Goal: Information Seeking & Learning: Learn about a topic

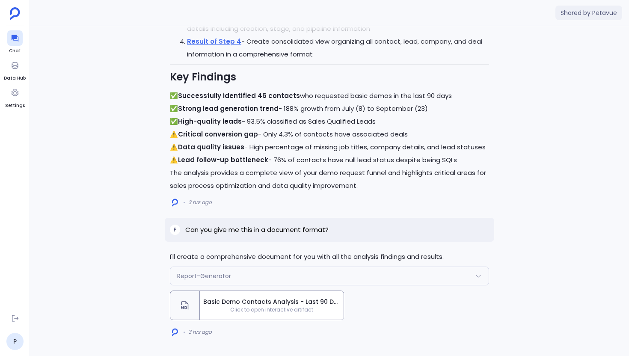
click at [264, 313] on span "Click to open interactive artifact" at bounding box center [272, 310] width 144 height 7
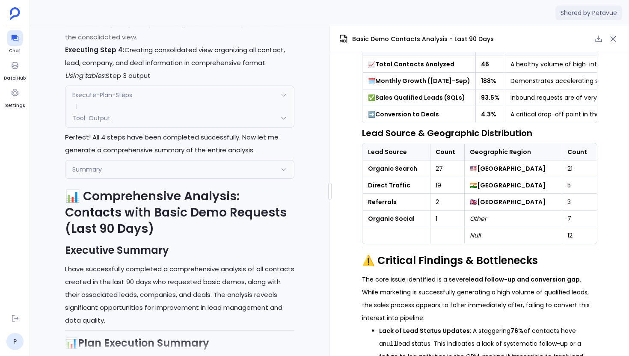
scroll to position [-1832, 0]
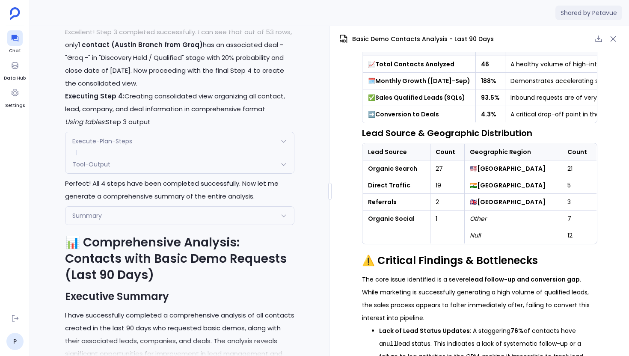
click at [107, 169] on span "Tool-Output" at bounding box center [91, 164] width 38 height 9
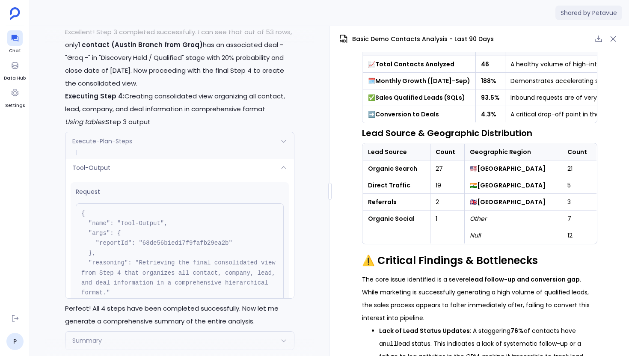
scroll to position [7, 0]
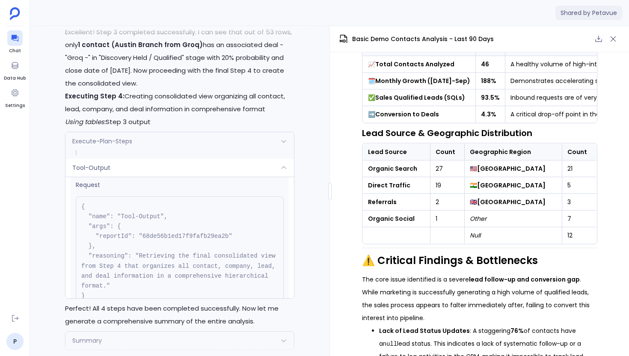
click at [115, 177] on div "Tool-Output" at bounding box center [179, 168] width 229 height 18
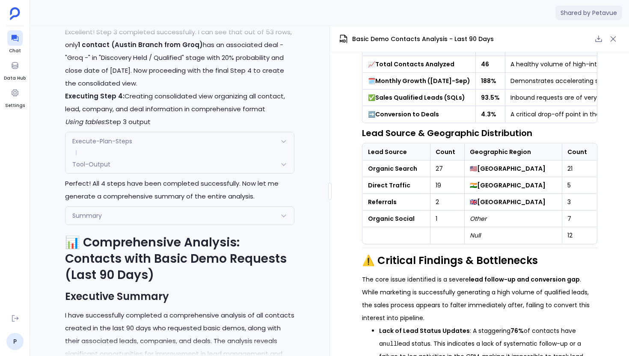
click at [115, 173] on div "Tool-Output" at bounding box center [179, 164] width 229 height 18
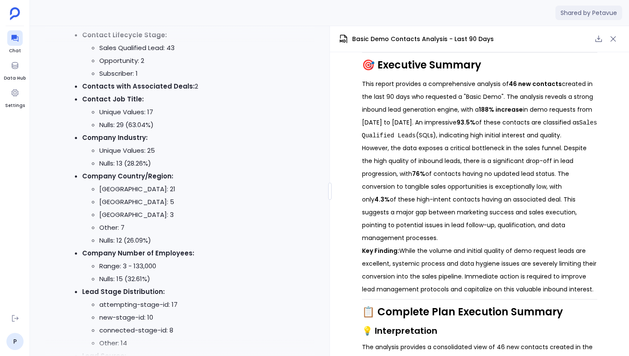
scroll to position [0, 0]
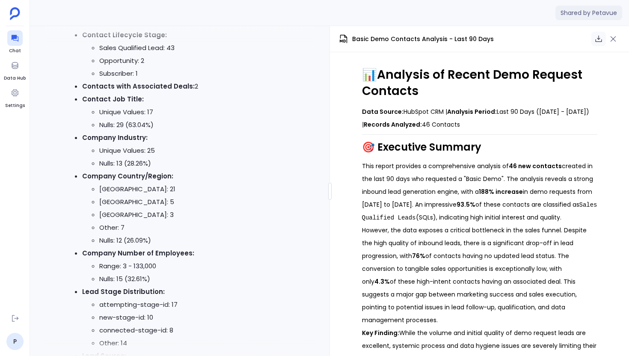
click at [602, 39] on icon "button" at bounding box center [599, 39] width 9 height 9
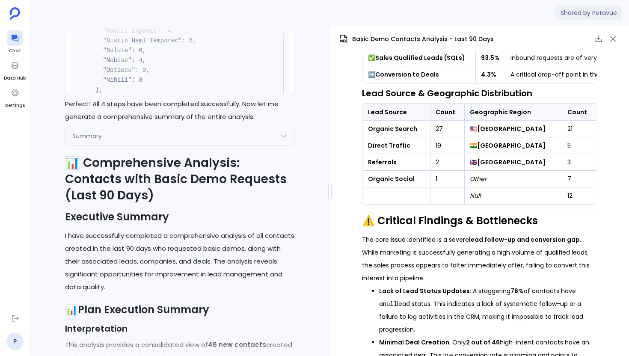
scroll to position [-1786, 0]
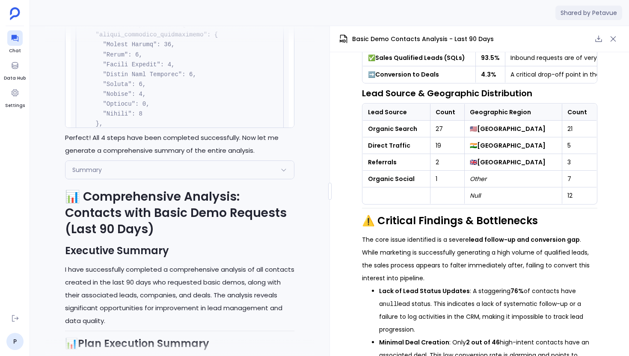
click at [158, 179] on div "Summary" at bounding box center [179, 170] width 229 height 18
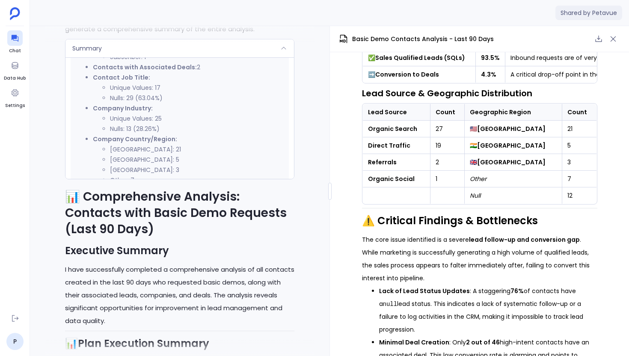
scroll to position [888, 0]
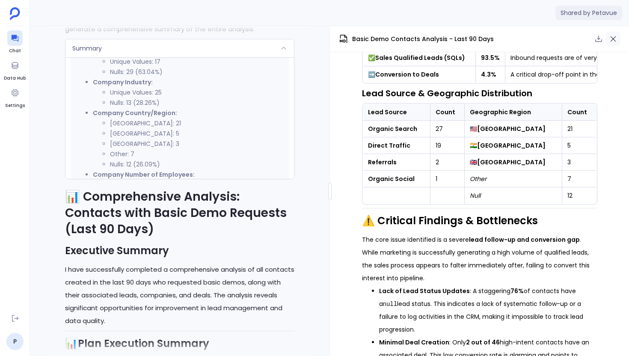
click at [618, 42] on button "button" at bounding box center [613, 39] width 15 height 15
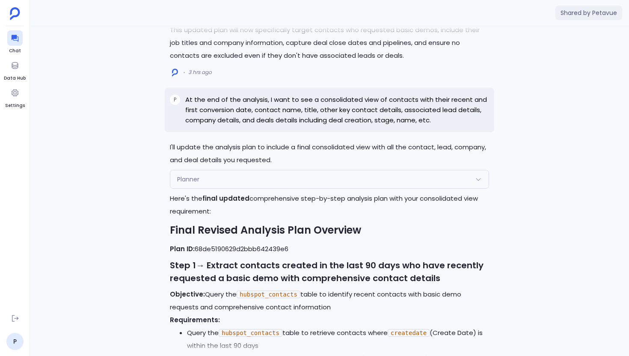
scroll to position [-3606, 0]
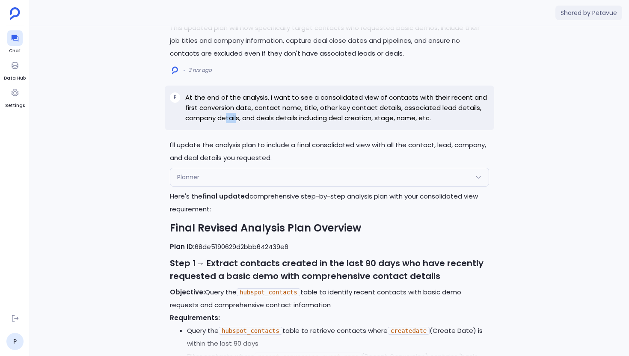
drag, startPoint x: 225, startPoint y: 161, endPoint x: 236, endPoint y: 161, distance: 11.1
click at [236, 123] on p "At the end of the analysis, I want to see a consolidated view of contacts with …" at bounding box center [337, 107] width 304 height 31
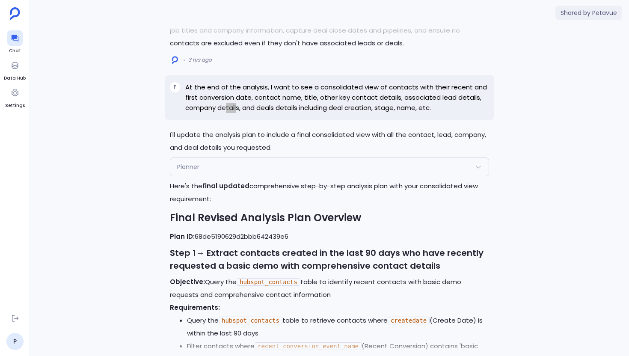
scroll to position [-3574, 0]
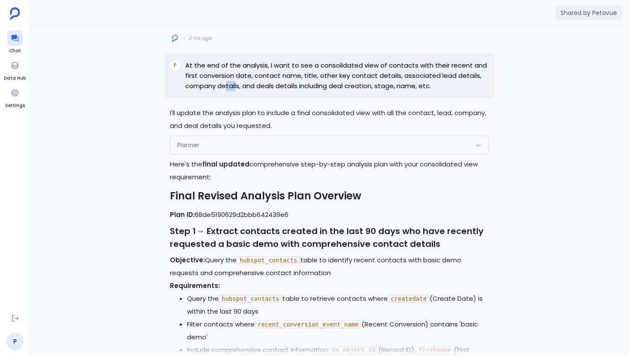
click at [252, 132] on p "I'll update the analysis plan to include a final consolidated view with all the…" at bounding box center [329, 120] width 319 height 26
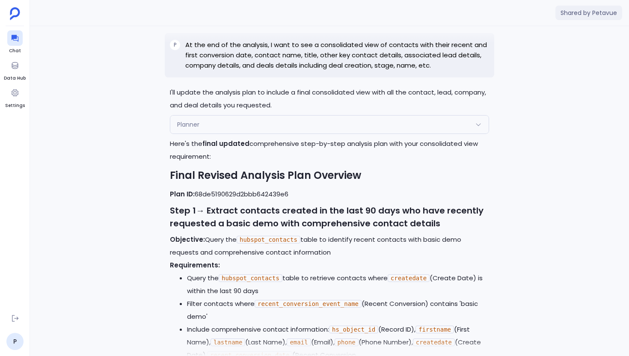
scroll to position [-3555, 0]
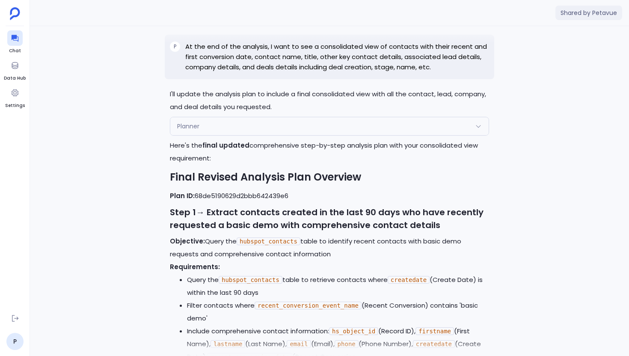
click at [284, 135] on div "Planner" at bounding box center [329, 126] width 319 height 18
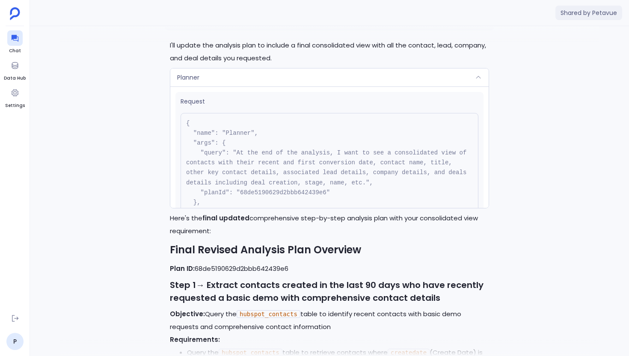
scroll to position [-3497, 0]
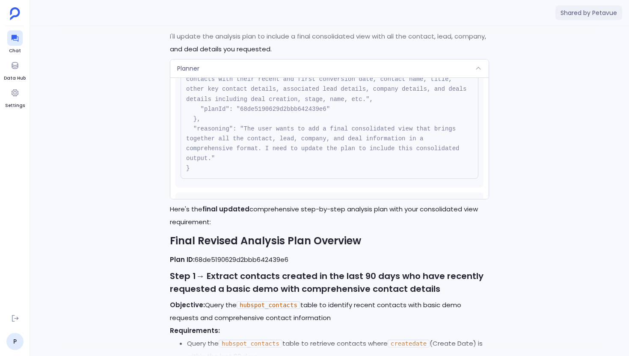
click at [327, 179] on pre "{ "name": "Planner", "args": { "query": "At the end of the analysis, I want to …" at bounding box center [330, 104] width 298 height 149
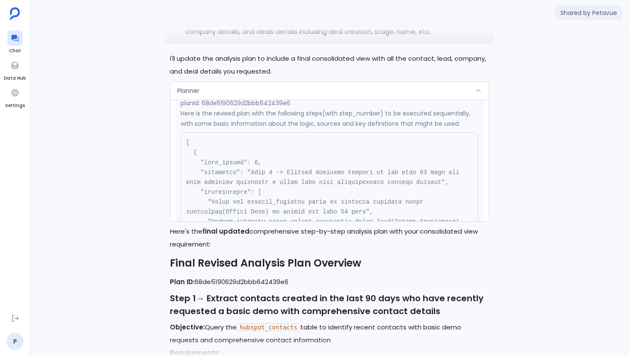
scroll to position [230, 0]
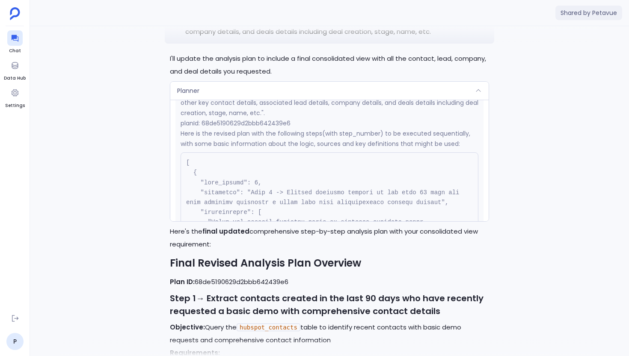
click at [314, 100] on div "Planner" at bounding box center [329, 91] width 319 height 18
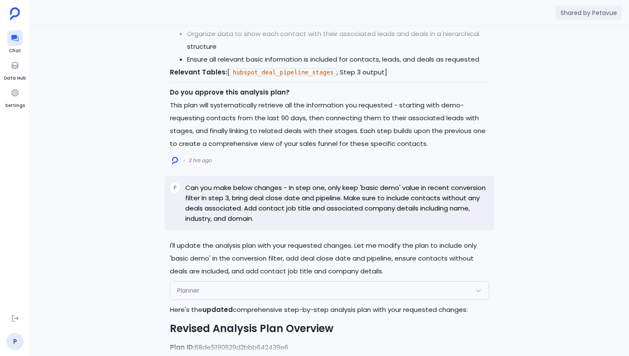
scroll to position [-4862, 0]
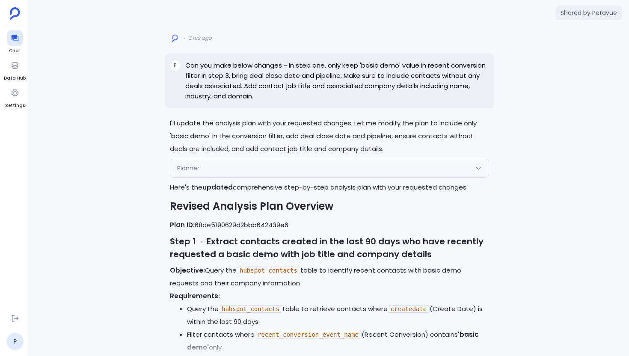
click at [276, 177] on div "Planner" at bounding box center [329, 168] width 319 height 18
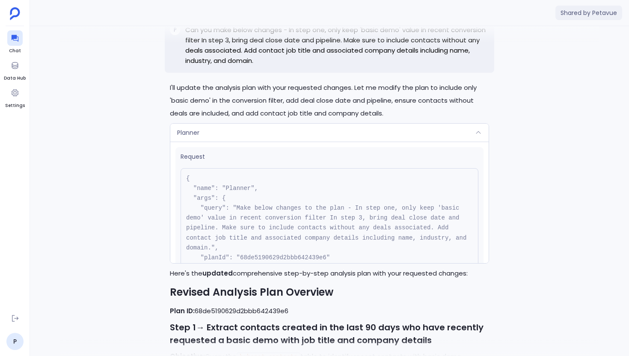
scroll to position [-4841, 0]
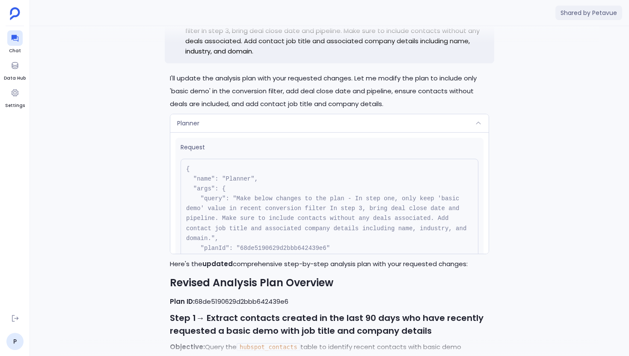
click at [397, 132] on div "Planner" at bounding box center [329, 123] width 319 height 18
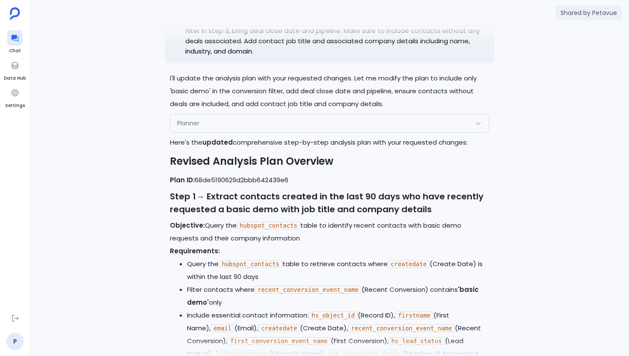
click at [397, 132] on div "Planner" at bounding box center [329, 123] width 319 height 18
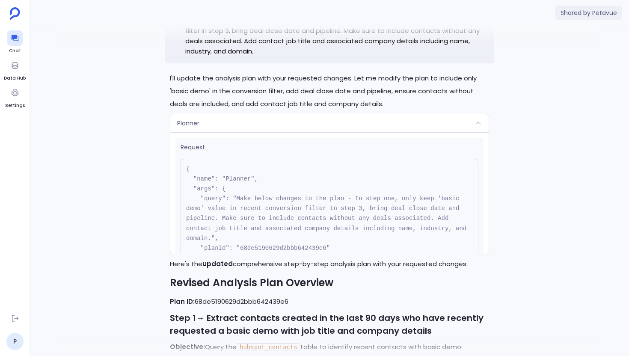
click at [397, 132] on div "Planner" at bounding box center [329, 123] width 319 height 18
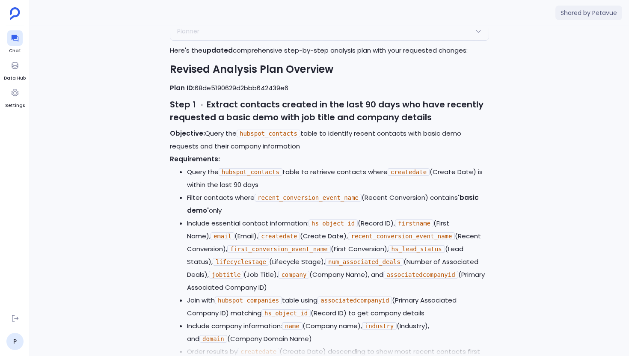
scroll to position [-4590, 0]
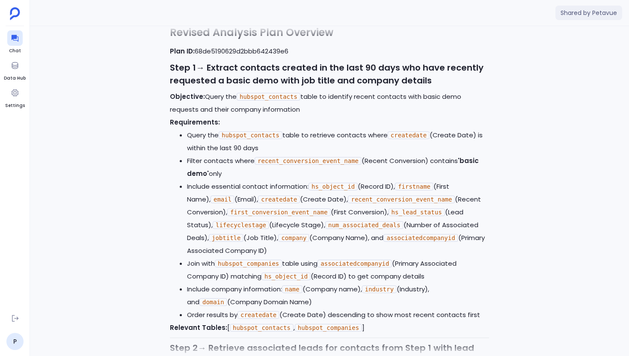
drag, startPoint x: 432, startPoint y: 182, endPoint x: 460, endPoint y: 182, distance: 27.4
click at [460, 180] on li "Filter contacts where recent_conversion_event_name (Recent Conversion) contains…" at bounding box center [338, 168] width 302 height 26
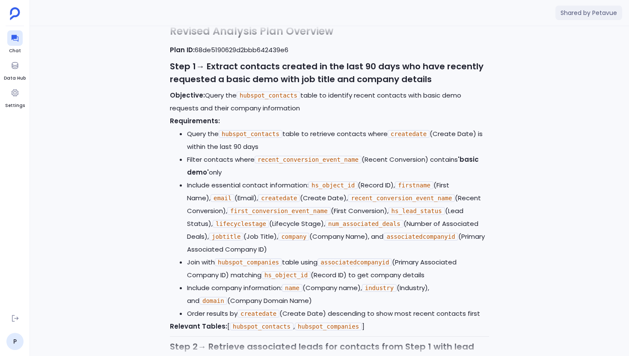
click at [384, 173] on li "Filter contacts where recent_conversion_event_name (Recent Conversion) contains…" at bounding box center [338, 166] width 302 height 26
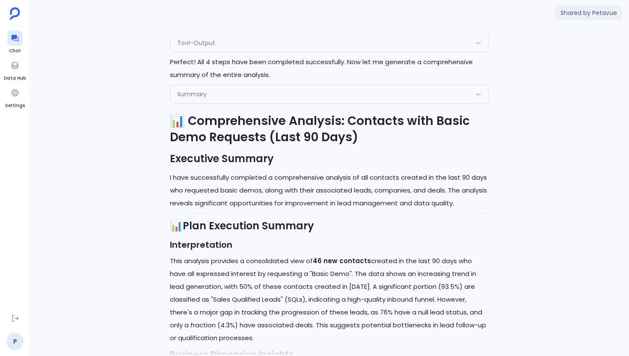
scroll to position [-1403, 0]
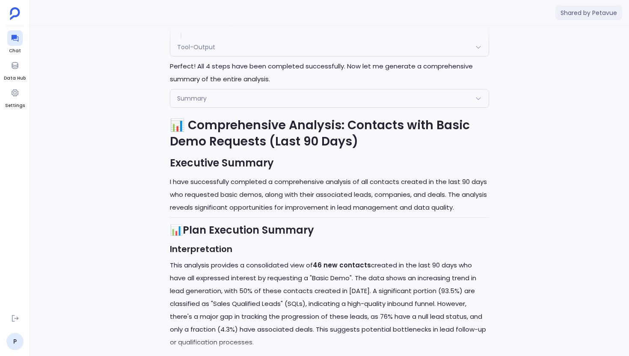
click at [248, 107] on div "Summary" at bounding box center [329, 98] width 319 height 18
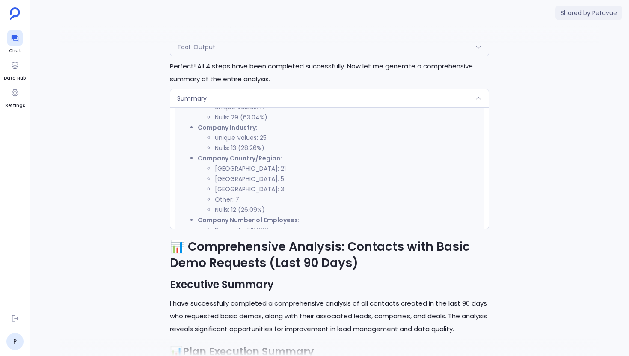
scroll to position [750, 0]
click at [290, 194] on li "United Kingdom: 3" at bounding box center [347, 189] width 264 height 10
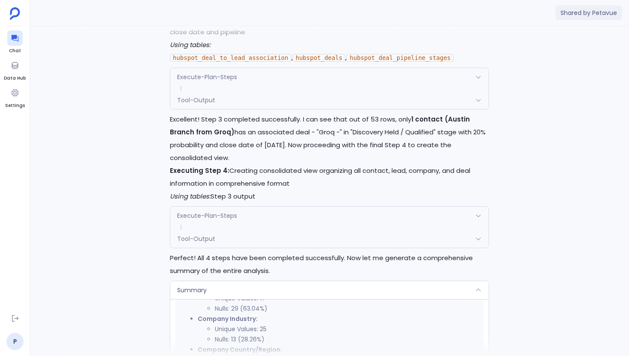
scroll to position [-1725, 0]
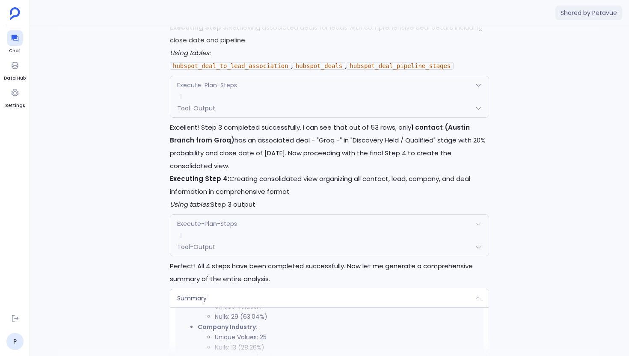
click at [372, 35] on div at bounding box center [329, 34] width 539 height 17
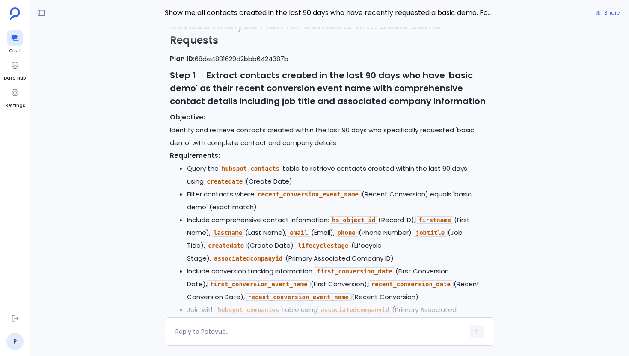
scroll to position [-945, 0]
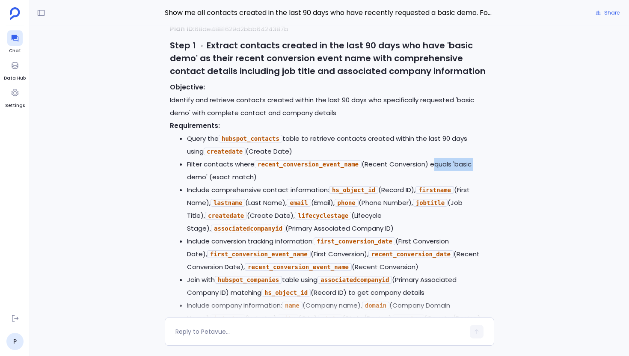
drag, startPoint x: 432, startPoint y: 170, endPoint x: 476, endPoint y: 170, distance: 44.5
click at [476, 170] on li "Filter contacts where recent_conversion_event_name (Recent Conversion) equals '…" at bounding box center [338, 171] width 302 height 26
click at [362, 189] on li "Include comprehensive contact information: hs_object_id (Record ID), firstname …" at bounding box center [338, 209] width 302 height 51
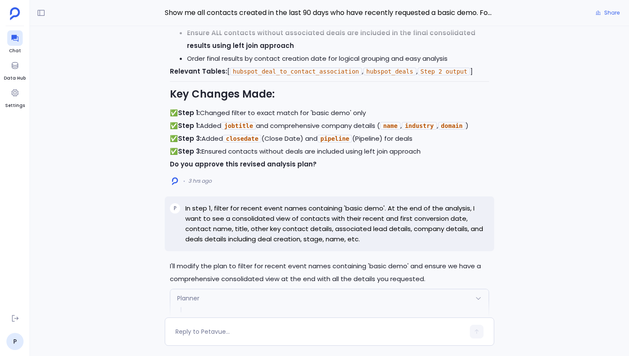
scroll to position [0, 0]
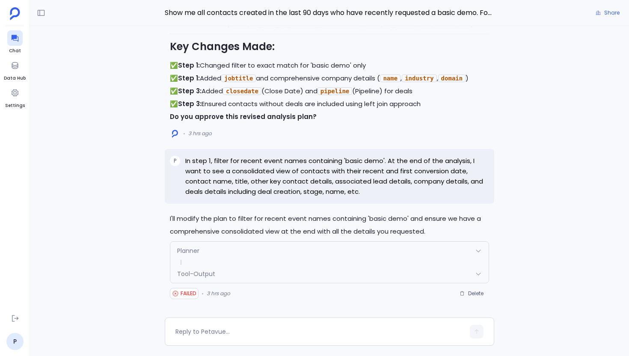
click at [241, 249] on div "Planner" at bounding box center [329, 251] width 319 height 18
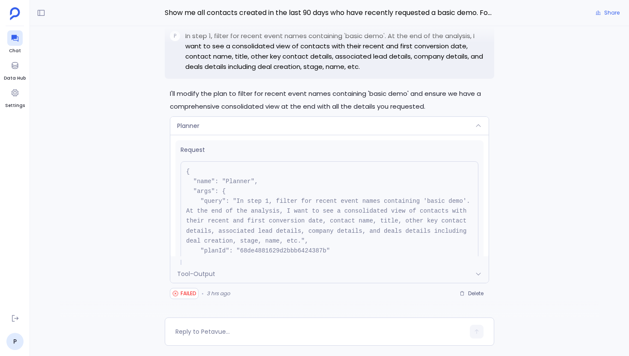
click at [268, 125] on div "Planner" at bounding box center [329, 126] width 319 height 18
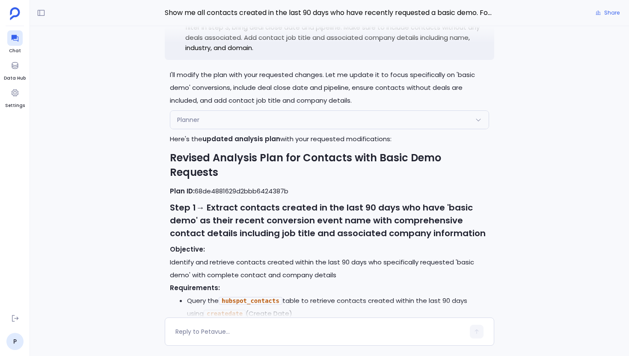
click at [237, 116] on div "Planner" at bounding box center [329, 120] width 319 height 18
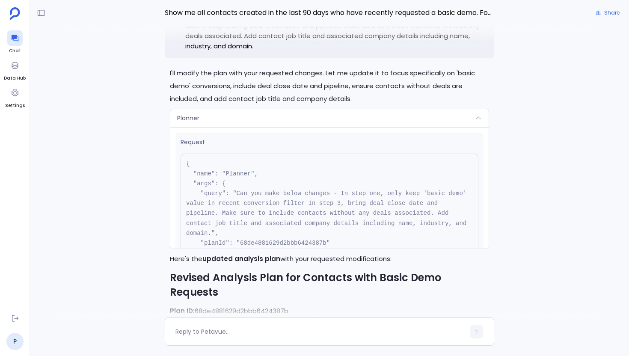
scroll to position [-1229, 0]
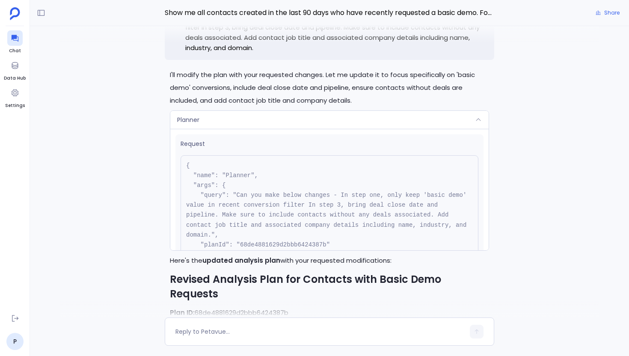
click at [289, 248] on pre "{ "name": "Planner", "args": { "query": "Can you make below changes - In step o…" at bounding box center [330, 240] width 298 height 170
copy pre "68de4881629d2bbb6424387b"
drag, startPoint x: 199, startPoint y: 249, endPoint x: 339, endPoint y: 247, distance: 139.6
click at [339, 247] on pre "{ "name": "Planner", "args": { "query": "Can you make below changes - In step o…" at bounding box center [330, 240] width 298 height 170
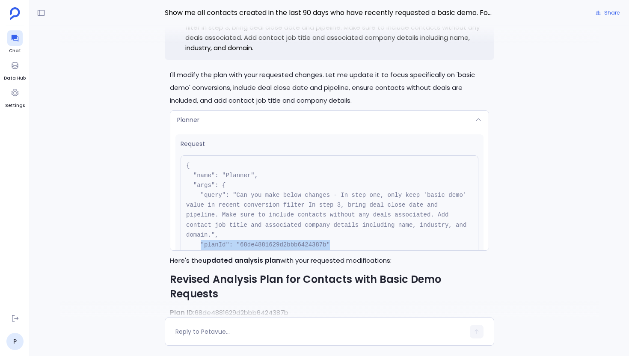
copy pre ""planId": "68de4881629d2bbb6424387b""
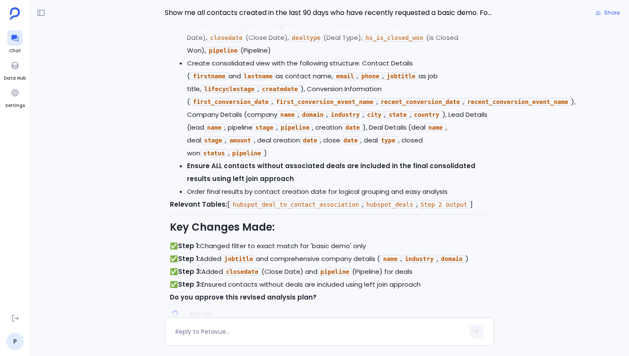
scroll to position [0, 0]
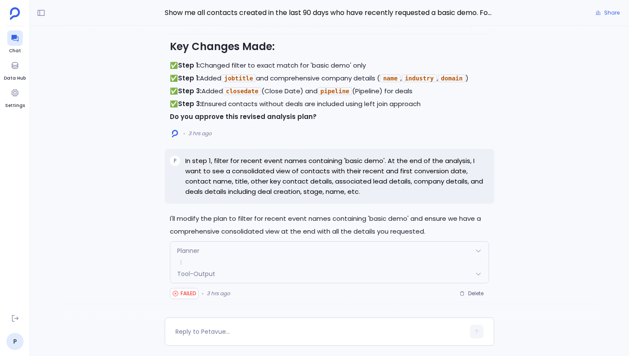
click at [231, 253] on div "Planner" at bounding box center [329, 251] width 319 height 18
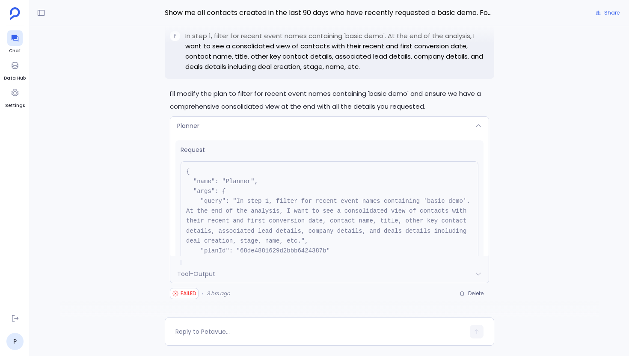
click at [208, 283] on div "Tool-Output" at bounding box center [329, 274] width 319 height 18
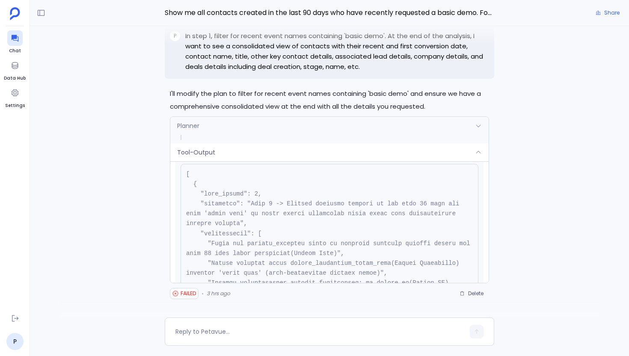
scroll to position [283, 0]
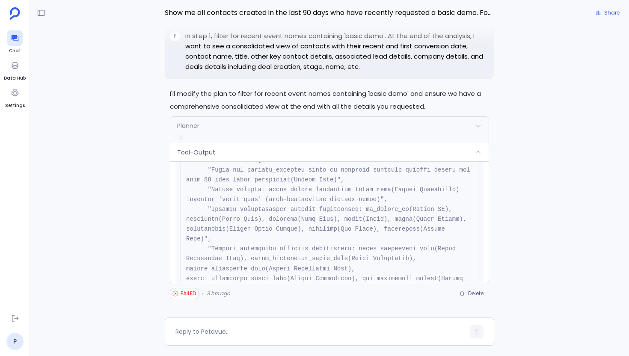
click at [247, 148] on div "Tool-Output" at bounding box center [329, 152] width 319 height 18
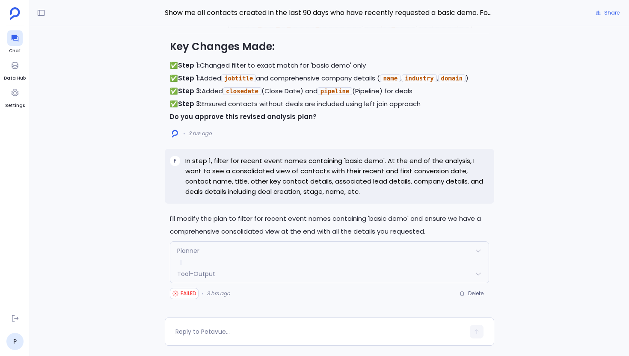
click at [245, 276] on div "Tool-Output" at bounding box center [329, 274] width 319 height 18
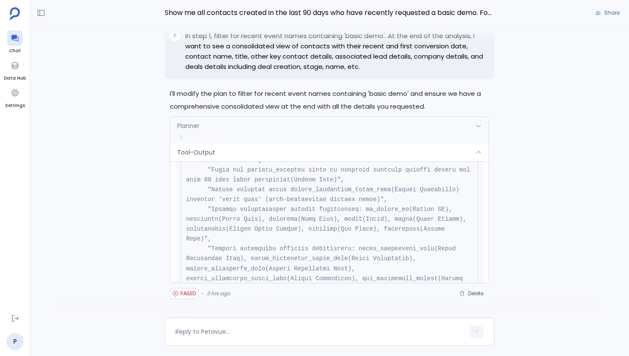
click at [272, 122] on div "Planner" at bounding box center [329, 126] width 319 height 18
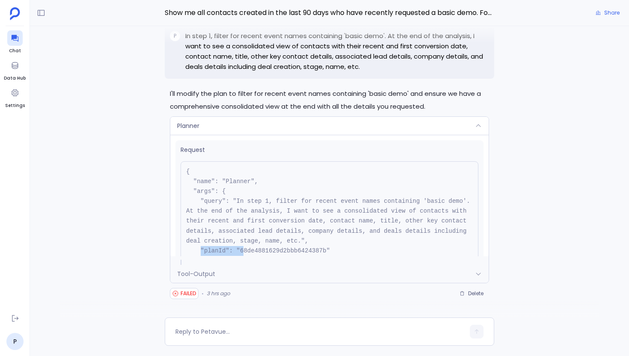
scroll to position [1, 0]
drag, startPoint x: 202, startPoint y: 249, endPoint x: 347, endPoint y: 251, distance: 144.7
click at [347, 251] on pre "{ "name": "Planner", "args": { "query": "In step 1, filter for recent event nam…" at bounding box center [330, 240] width 298 height 159
copy pre ""planId": "68de4881629d2bbb6424387b""
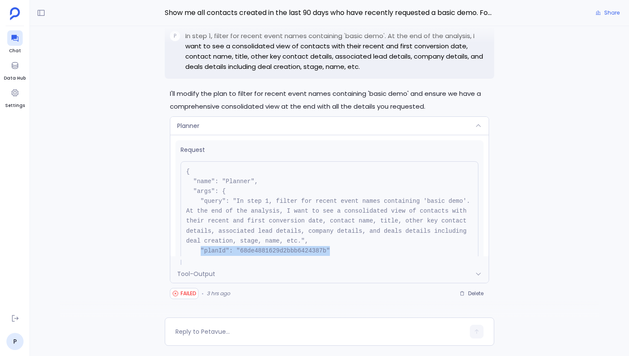
click at [243, 128] on div "Planner" at bounding box center [329, 126] width 319 height 18
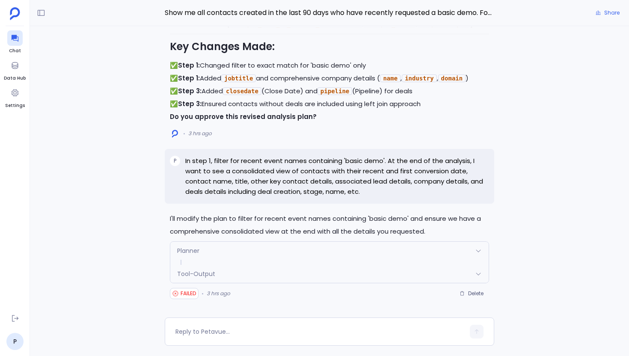
click at [238, 249] on div "Planner" at bounding box center [329, 251] width 319 height 18
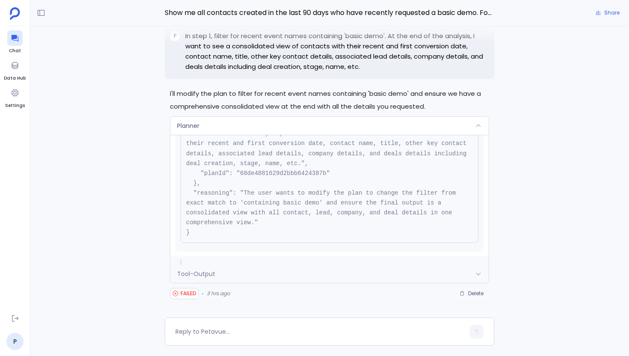
scroll to position [83, 0]
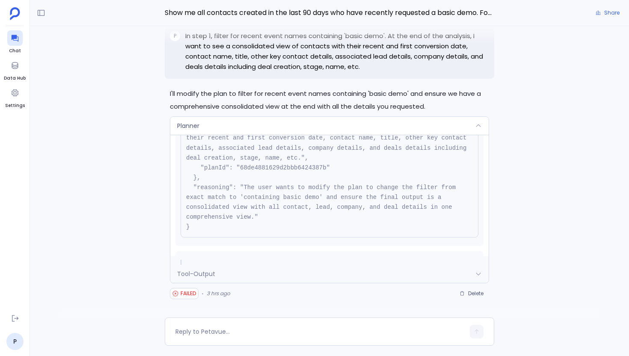
click at [278, 120] on div "Planner" at bounding box center [329, 126] width 319 height 18
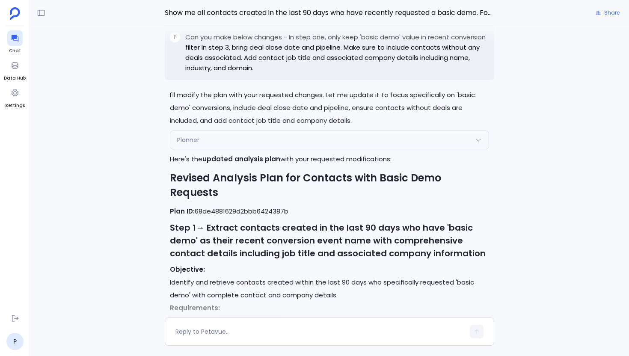
scroll to position [-1265, 0]
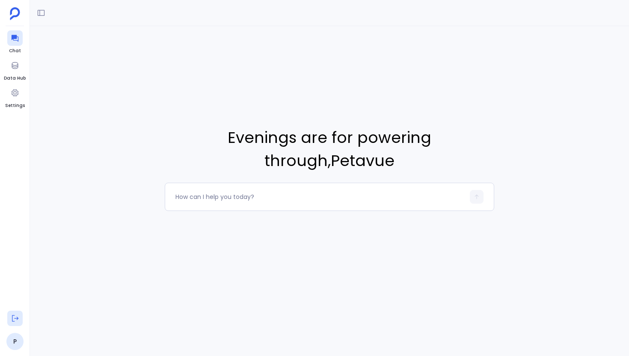
click at [16, 321] on icon at bounding box center [15, 318] width 9 height 9
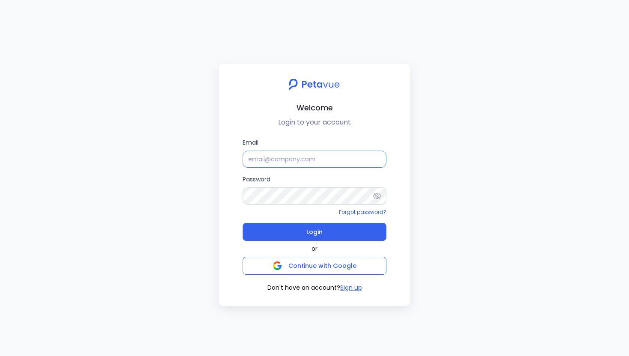
type input "[EMAIL_ADDRESS][DOMAIN_NAME]"
click at [299, 158] on input "[EMAIL_ADDRESS][DOMAIN_NAME]" at bounding box center [315, 159] width 144 height 17
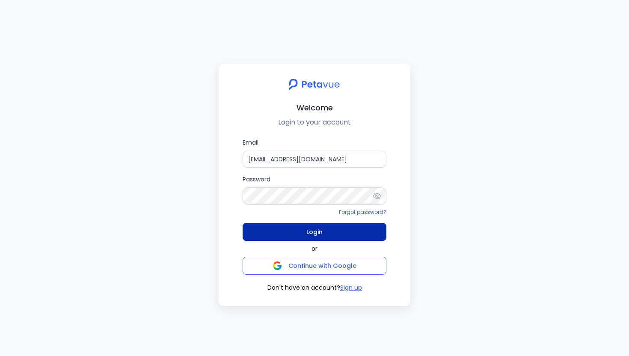
click at [336, 228] on button "Login" at bounding box center [315, 232] width 144 height 18
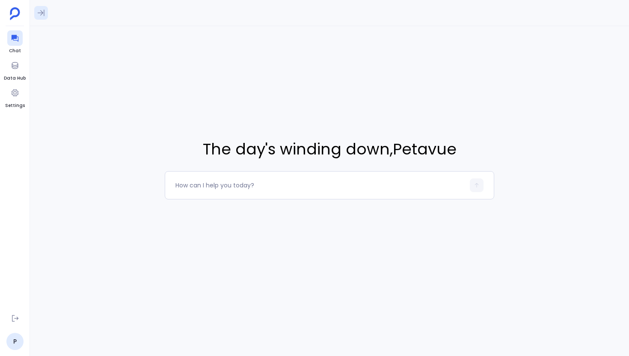
click at [43, 15] on icon at bounding box center [41, 13] width 9 height 9
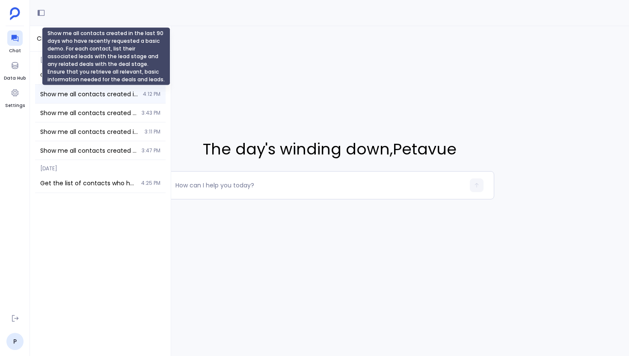
click at [131, 93] on span "Show me all contacts created in the last 90 days who have recently requested a …" at bounding box center [89, 94] width 98 height 9
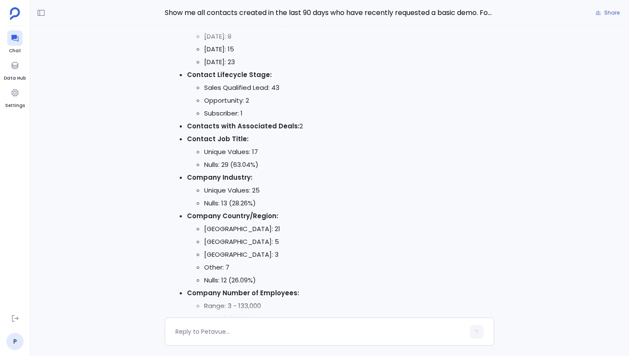
scroll to position [-616, 0]
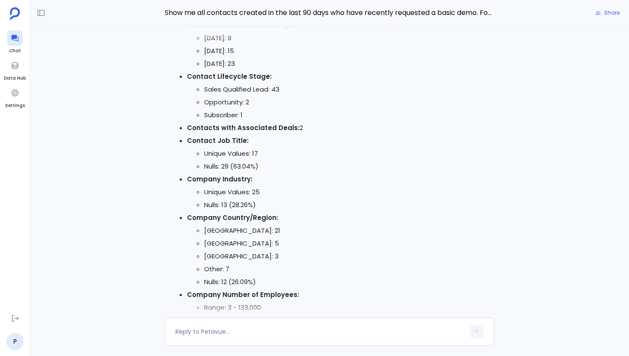
click at [277, 81] on li "Contact Lifecycle Stage: Sales Qualified Lead: 43 Opportunity: 2 Subscriber: 1" at bounding box center [338, 95] width 302 height 51
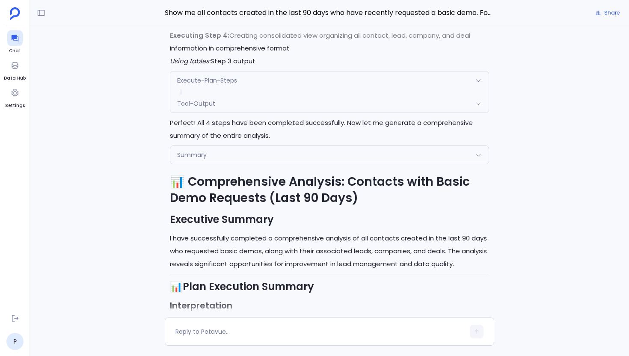
click at [238, 164] on div "Summary" at bounding box center [329, 155] width 319 height 18
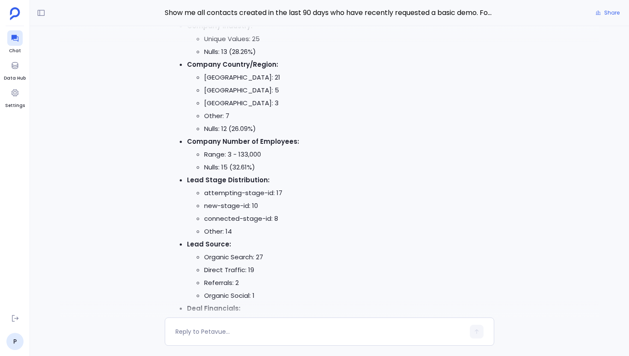
scroll to position [-518, 0]
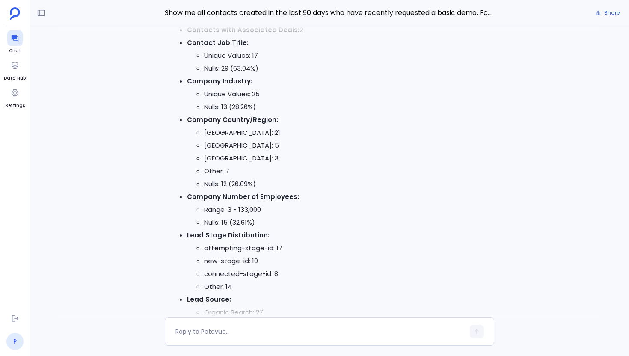
click at [10, 340] on link "P" at bounding box center [14, 341] width 17 height 17
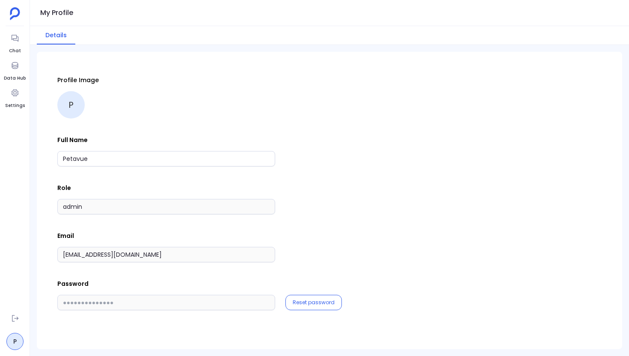
click at [55, 256] on div "Profile Image P Full Name Petavue Role admin Email support+suplari@petavue.com …" at bounding box center [330, 201] width 586 height 298
click at [7, 316] on button at bounding box center [14, 318] width 15 height 15
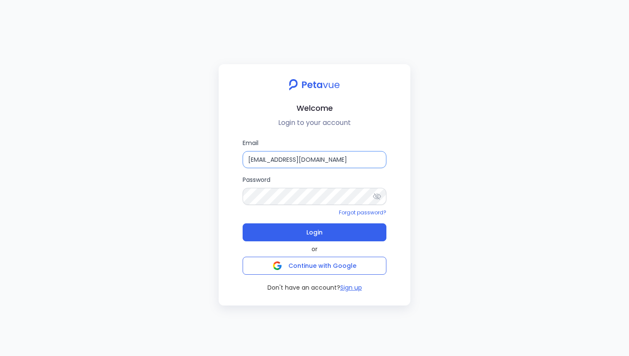
click at [350, 158] on input "support+suplari@petavue.com" at bounding box center [315, 159] width 144 height 17
type input "support+revology@petavue.com"
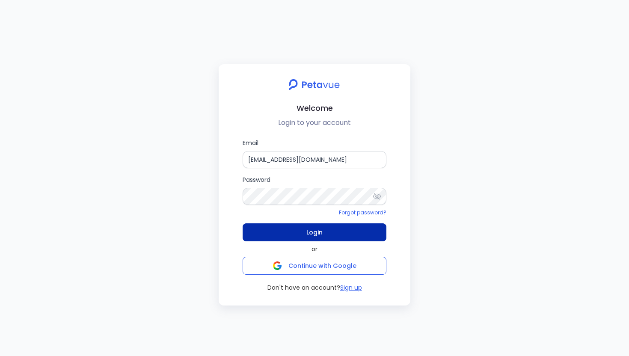
click at [356, 227] on button "Login" at bounding box center [315, 232] width 144 height 18
